Goal: Task Accomplishment & Management: Use online tool/utility

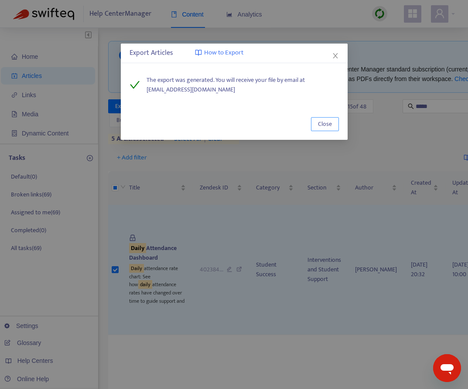
click at [328, 125] on span "Close" at bounding box center [325, 125] width 14 height 10
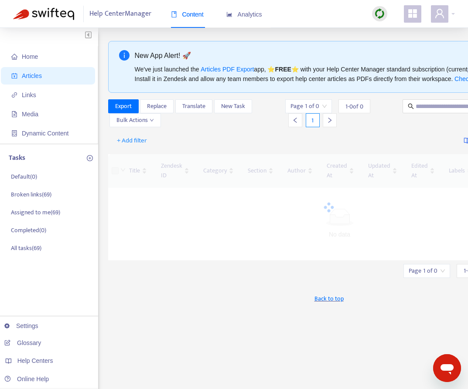
click at [433, 99] on div "New App Alert! 🚀 We've just launched the Articles PDF Export app, ⭐ FREE ⭐️ wit…" at bounding box center [329, 296] width 442 height 510
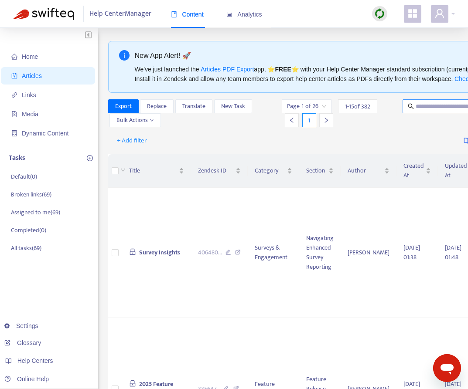
click at [428, 106] on input "text" at bounding box center [458, 107] width 84 height 10
type input "**********"
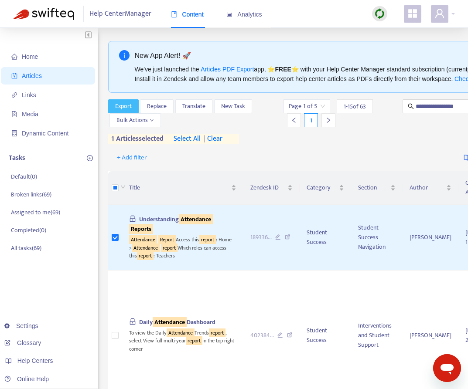
click at [132, 102] on button "Export" at bounding box center [123, 106] width 31 height 14
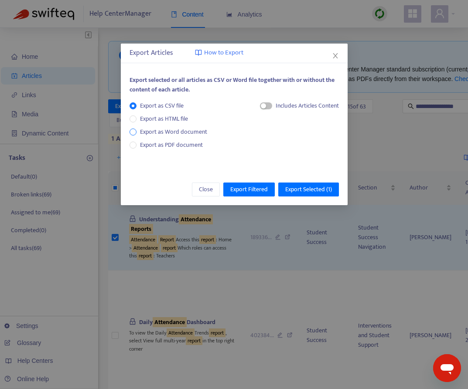
click at [177, 132] on span "Export as Word document" at bounding box center [174, 132] width 74 height 10
click at [183, 147] on span "Export as PDF document" at bounding box center [171, 145] width 63 height 10
click at [302, 191] on span "Export Selected ( 1 )" at bounding box center [308, 190] width 47 height 10
